Goal: Transaction & Acquisition: Obtain resource

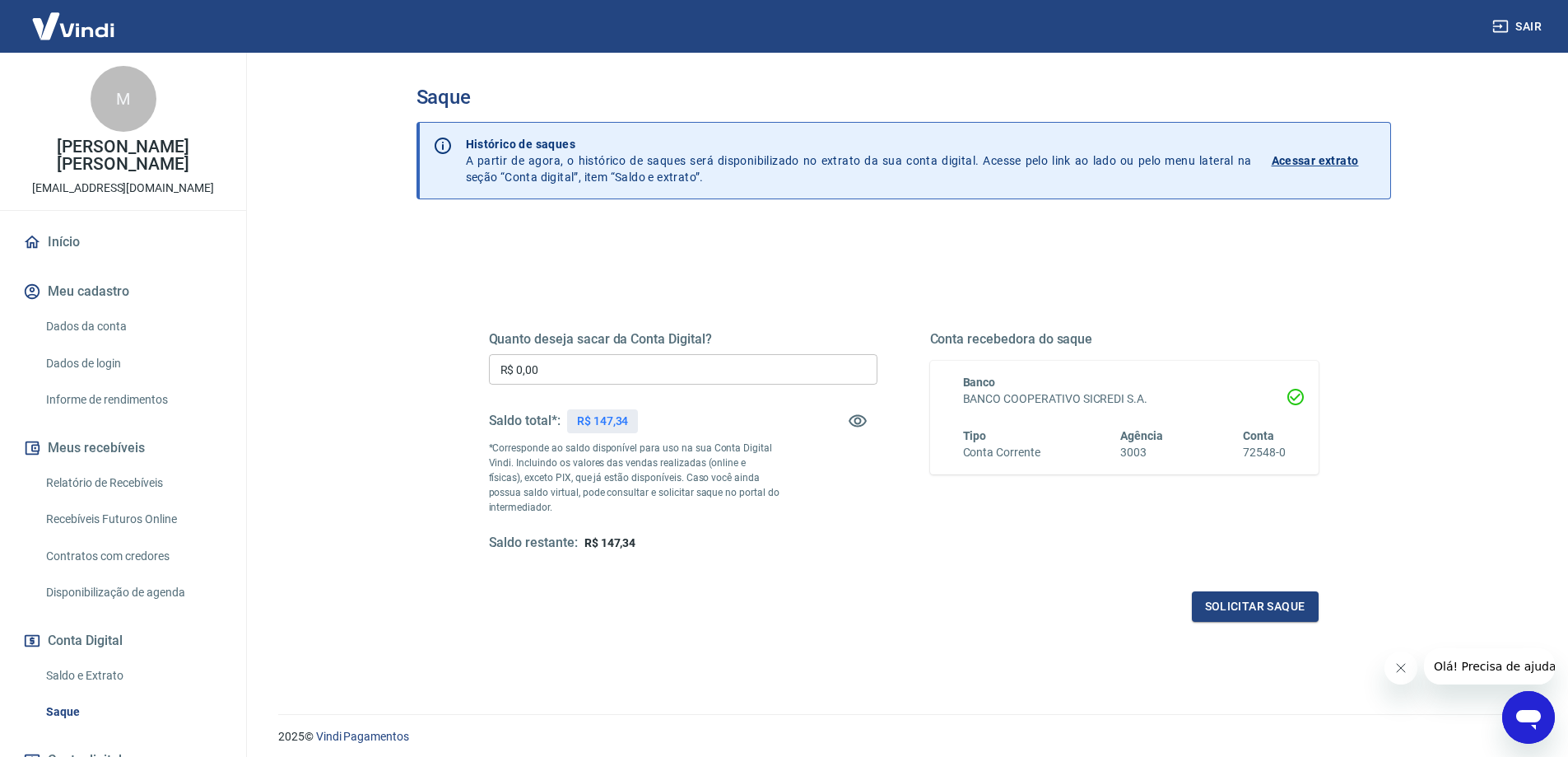
click at [74, 22] on img at bounding box center [73, 26] width 107 height 50
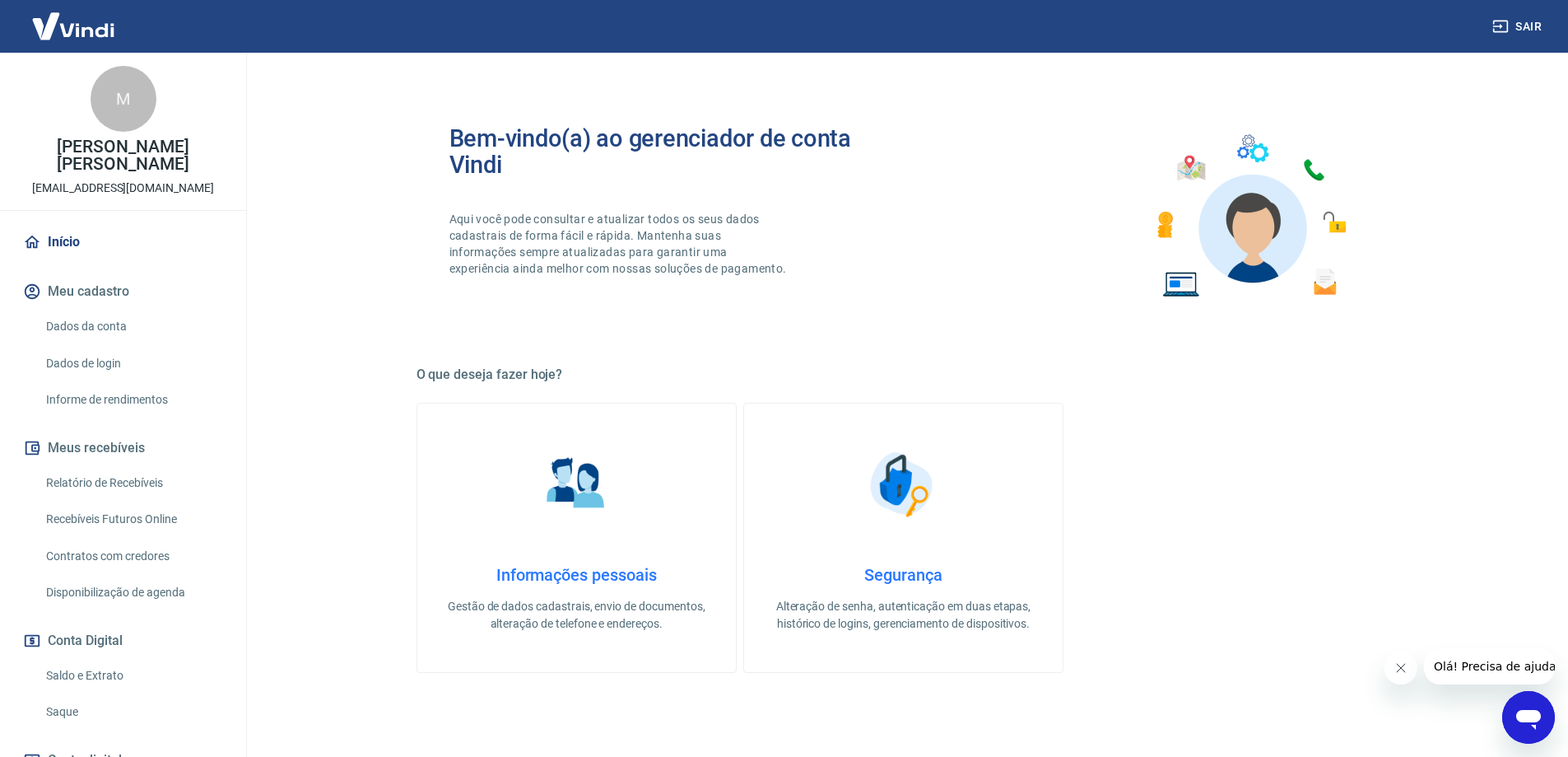
click at [72, 26] on img at bounding box center [73, 26] width 107 height 50
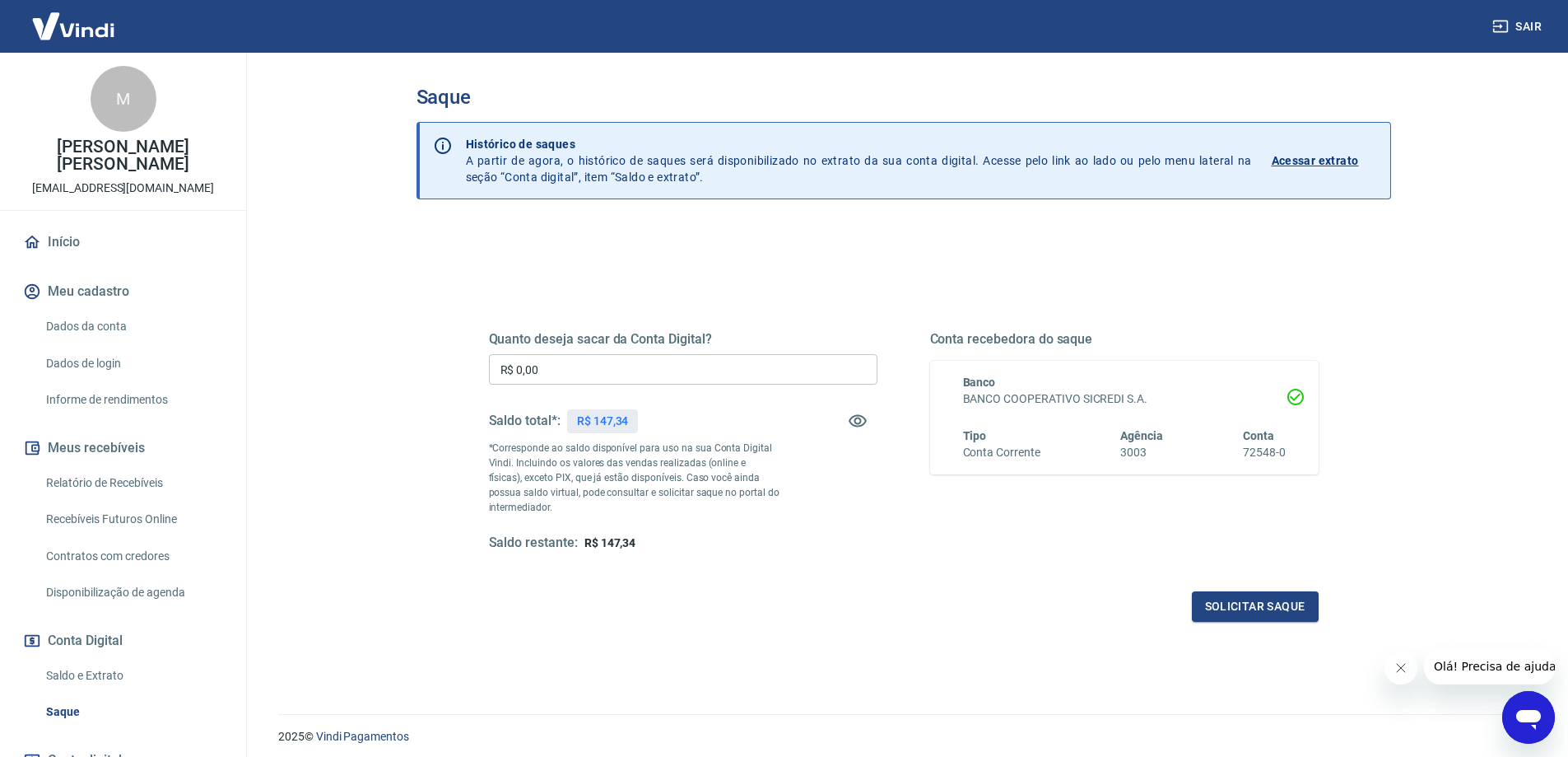
click at [144, 489] on link "Relatório de Recebíveis" at bounding box center [133, 483] width 187 height 34
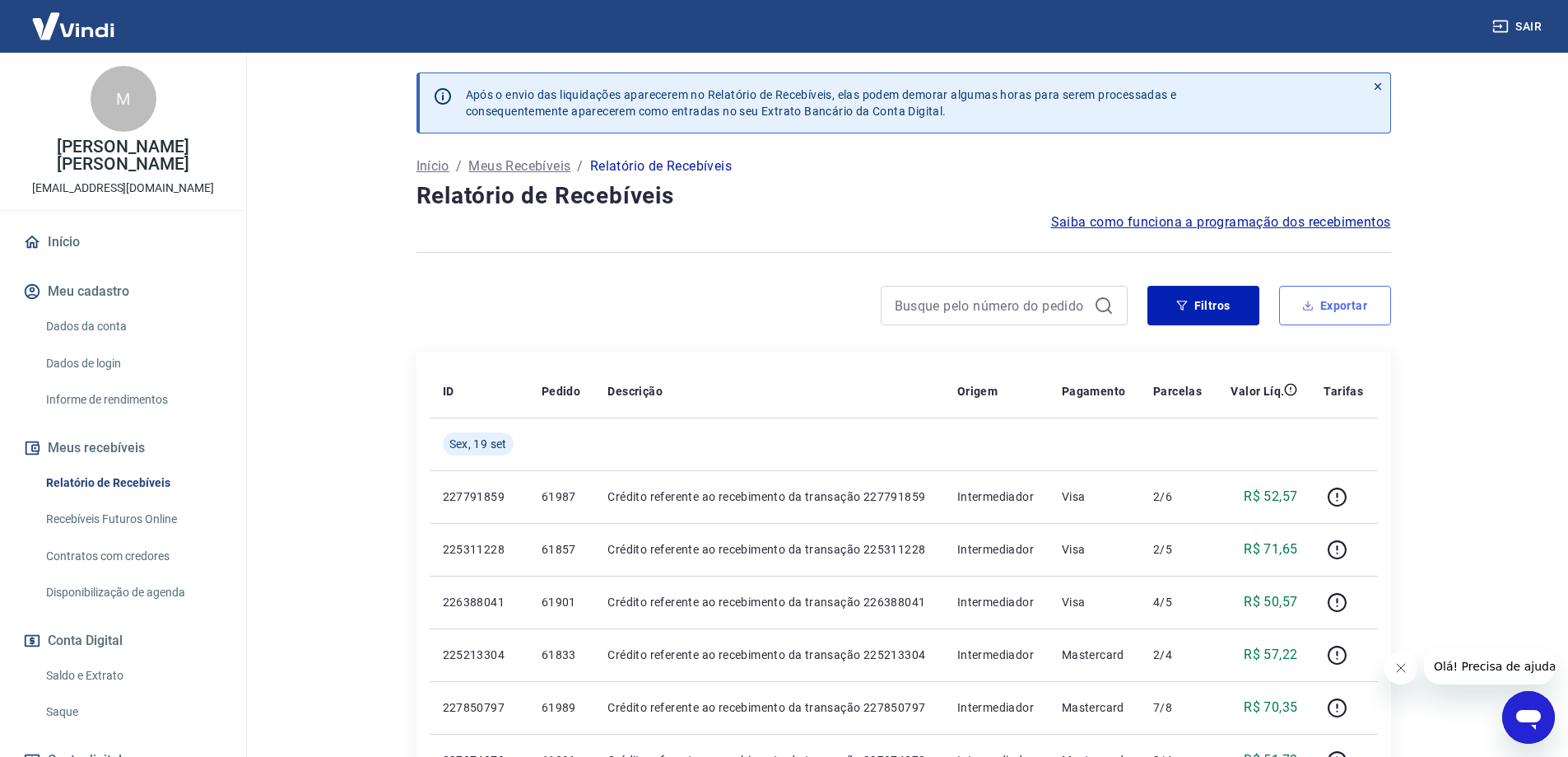
click at [1367, 295] on button "Exportar" at bounding box center [1336, 306] width 112 height 39
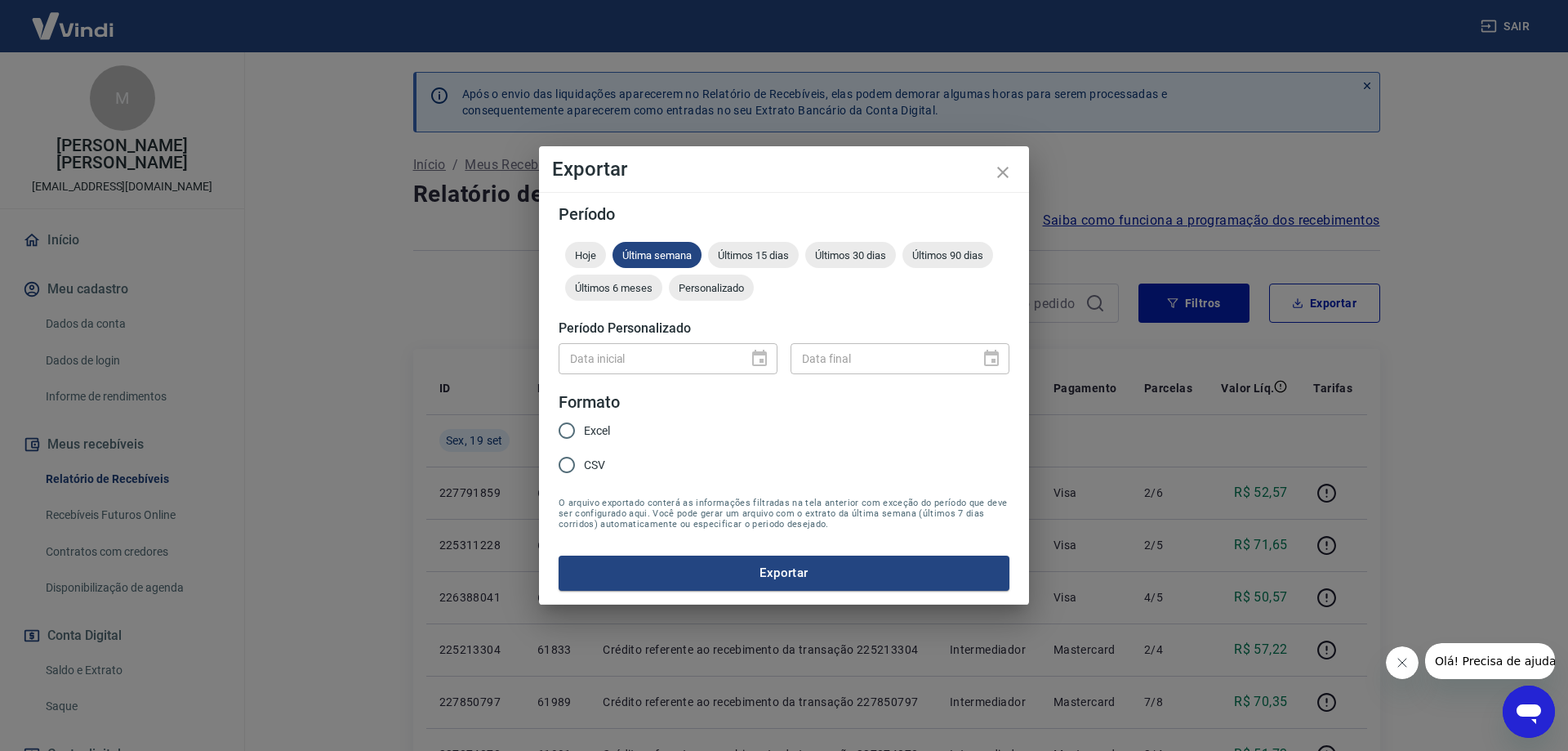
click at [752, 354] on div "Data inicial" at bounding box center [668, 358] width 219 height 30
click at [722, 292] on span "Personalizado" at bounding box center [711, 288] width 85 height 13
click at [751, 366] on icon "Choose date" at bounding box center [759, 358] width 19 height 19
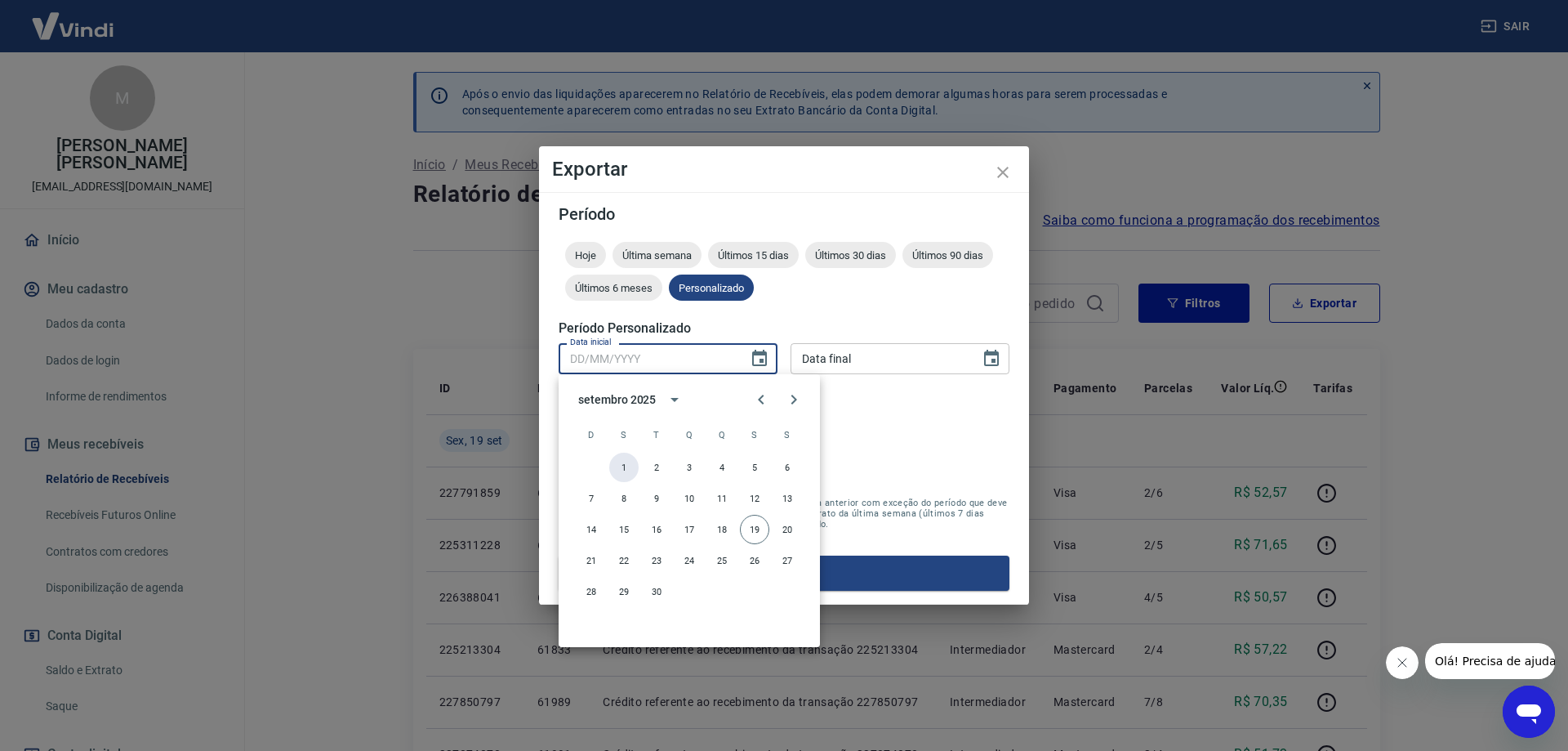
drag, startPoint x: 623, startPoint y: 464, endPoint x: 642, endPoint y: 460, distance: 19.4
click at [626, 465] on button "1" at bounding box center [624, 467] width 30 height 30
type input "[DATE]"
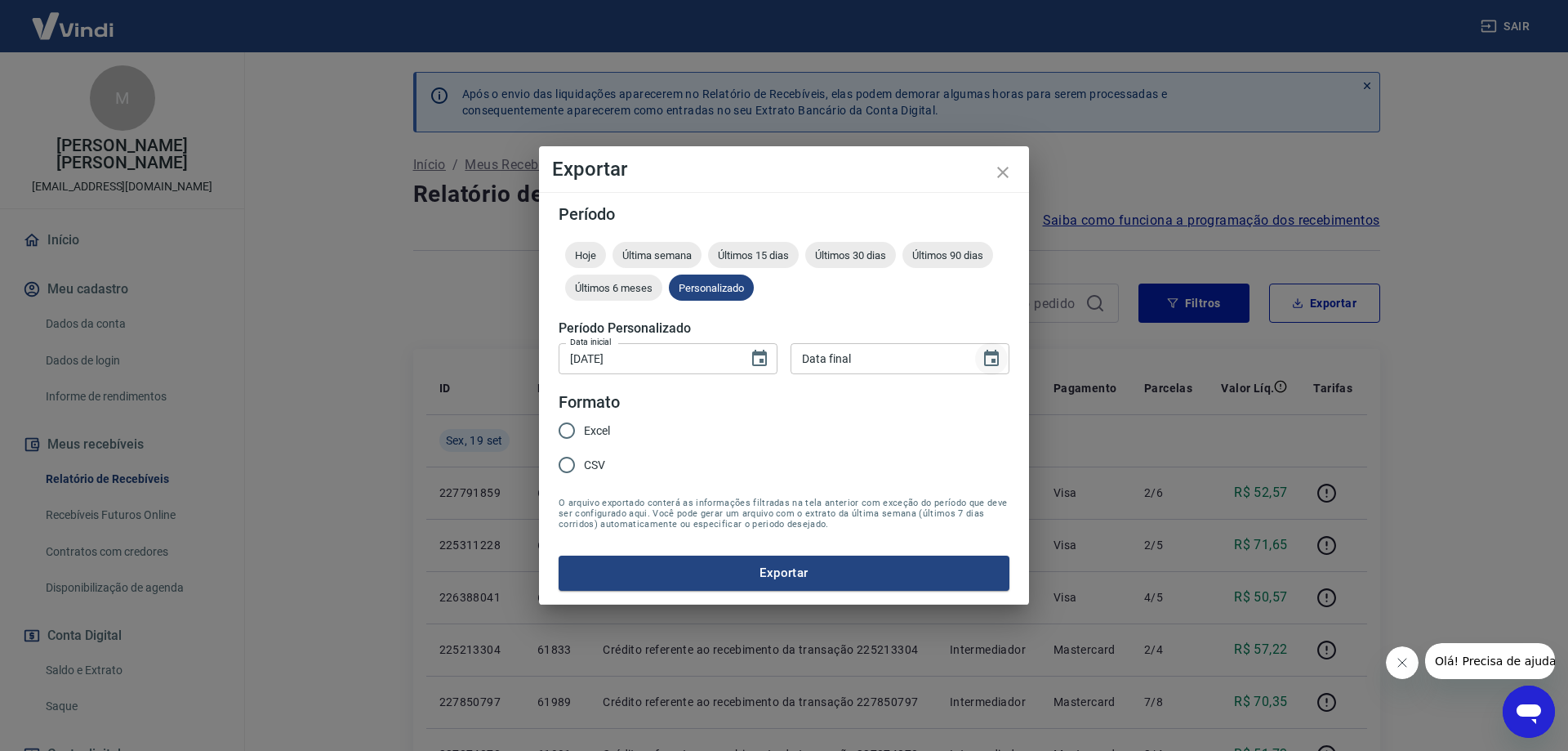
click at [995, 356] on icon "Choose date" at bounding box center [991, 358] width 19 height 19
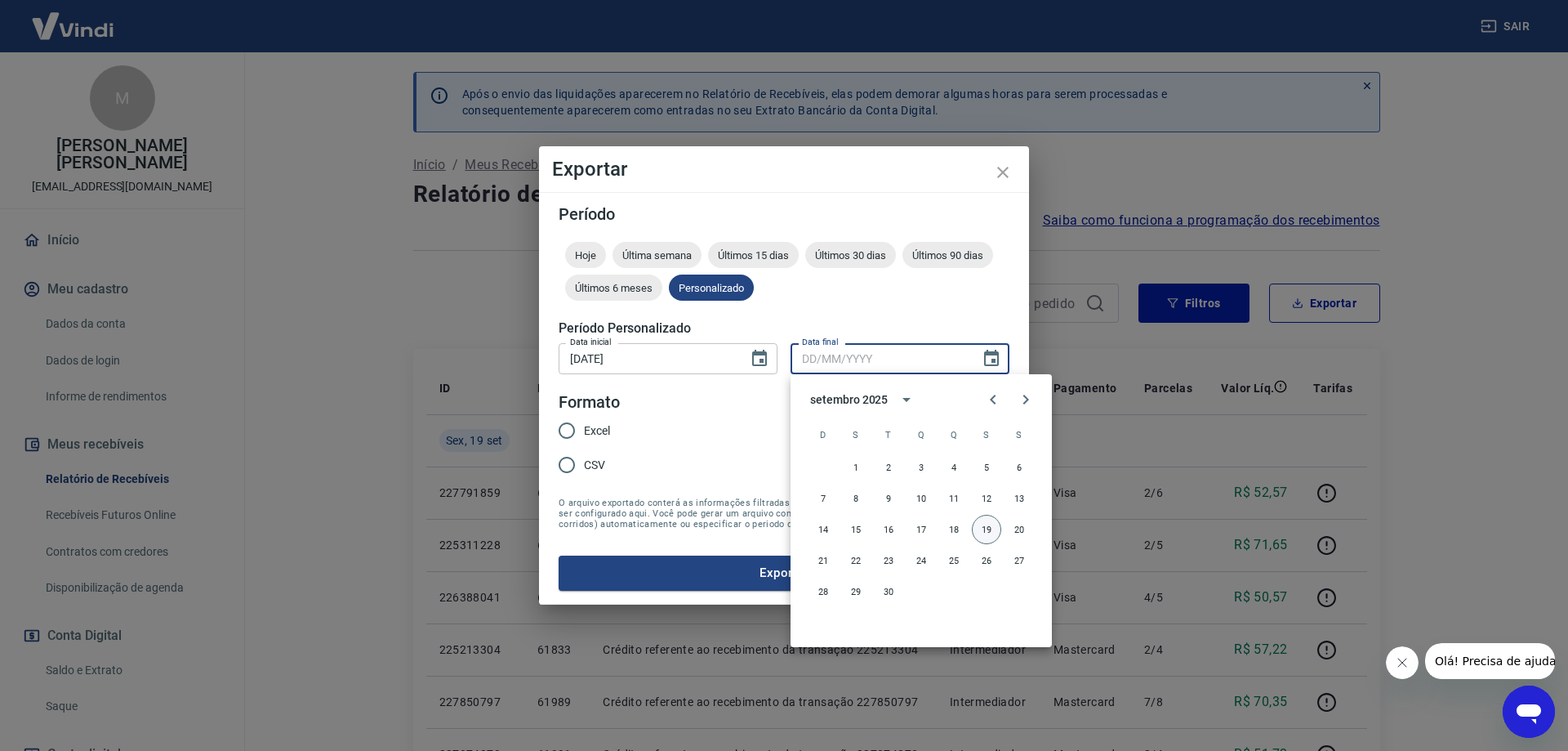
click at [993, 528] on button "19" at bounding box center [986, 529] width 30 height 30
type input "[DATE]"
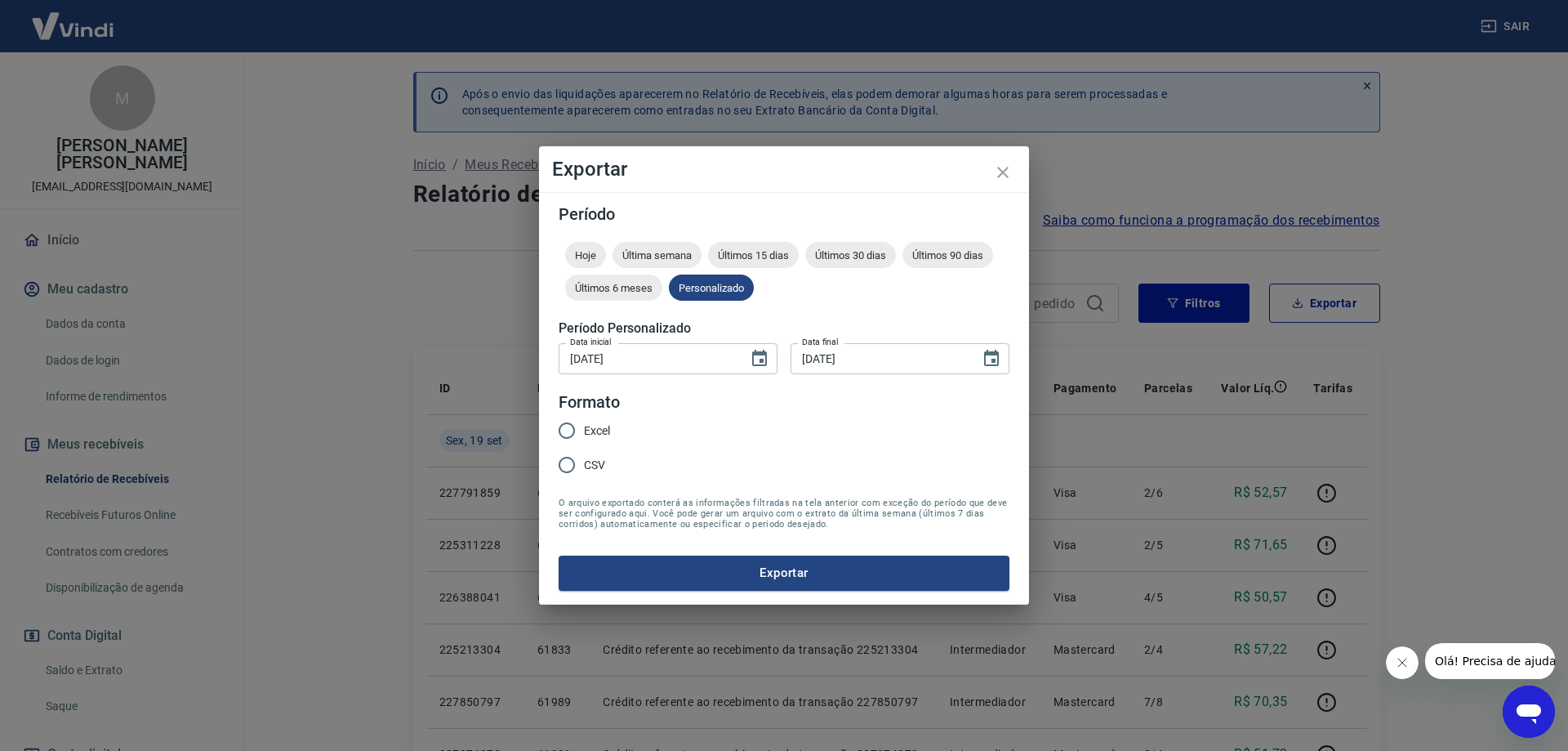
click at [574, 427] on input "Excel" at bounding box center [567, 430] width 35 height 35
radio input "true"
click at [787, 585] on button "Exportar" at bounding box center [784, 573] width 451 height 35
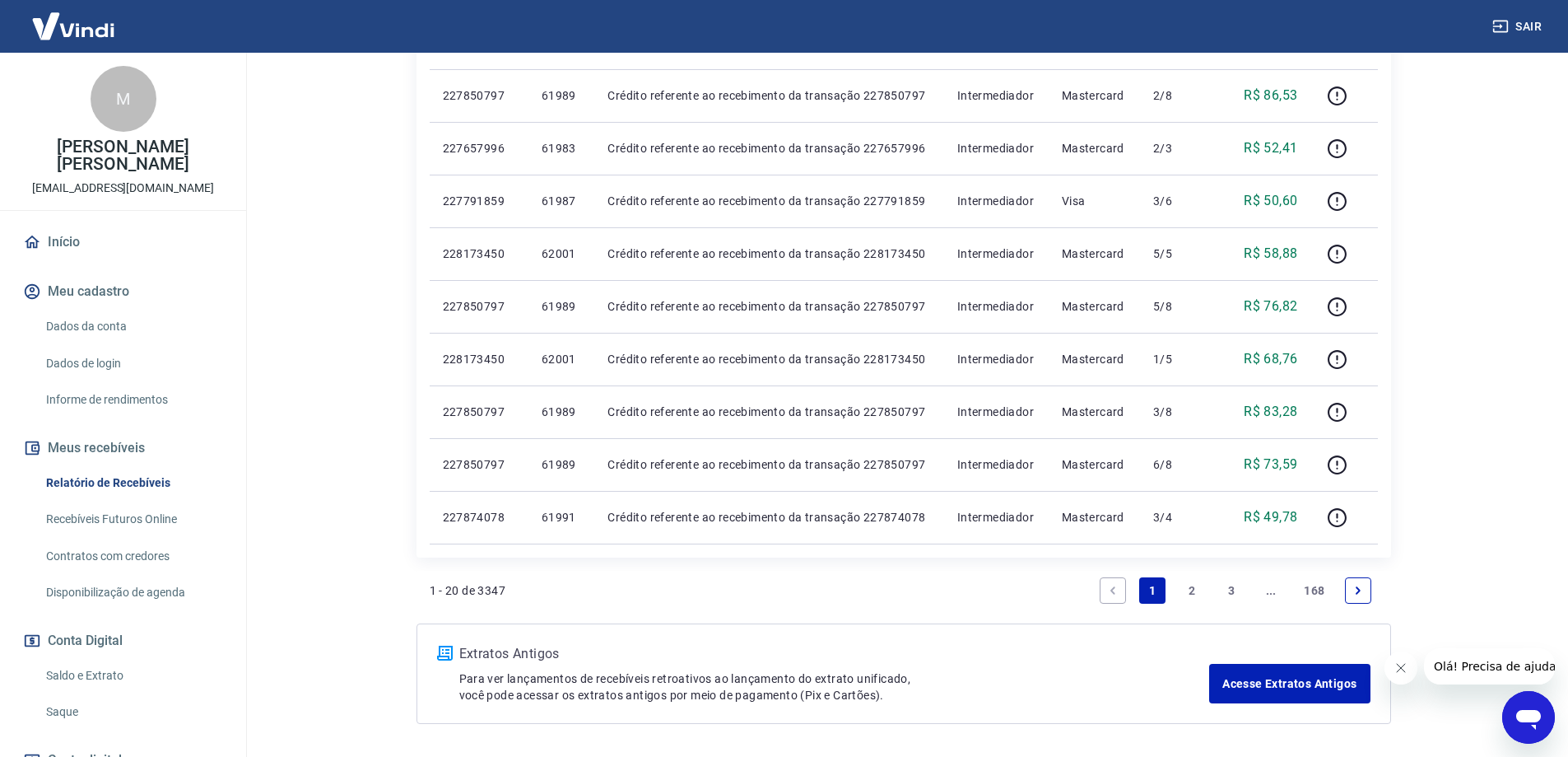
scroll to position [956, 0]
